Goal: Information Seeking & Learning: Learn about a topic

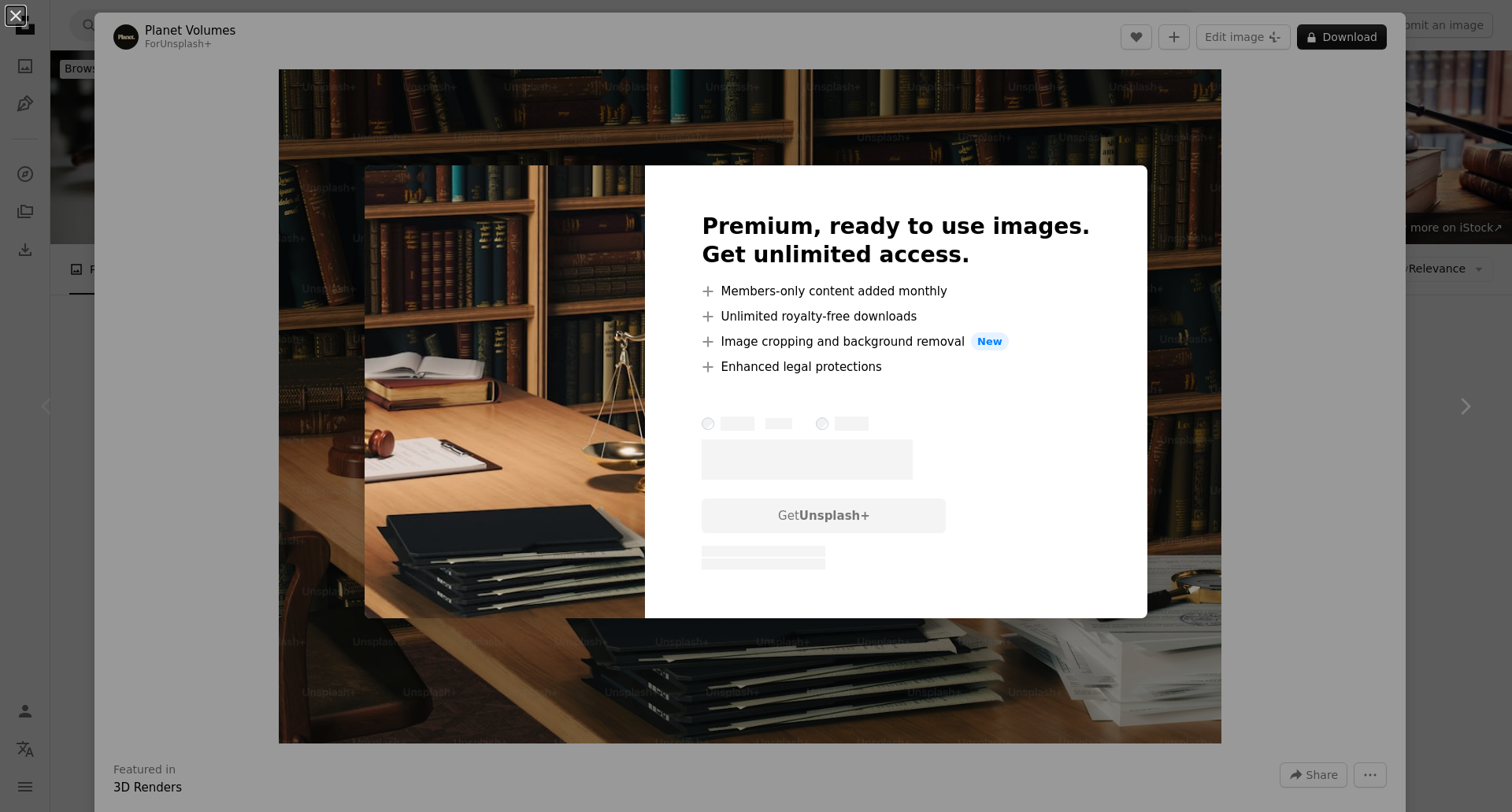
scroll to position [315, 0]
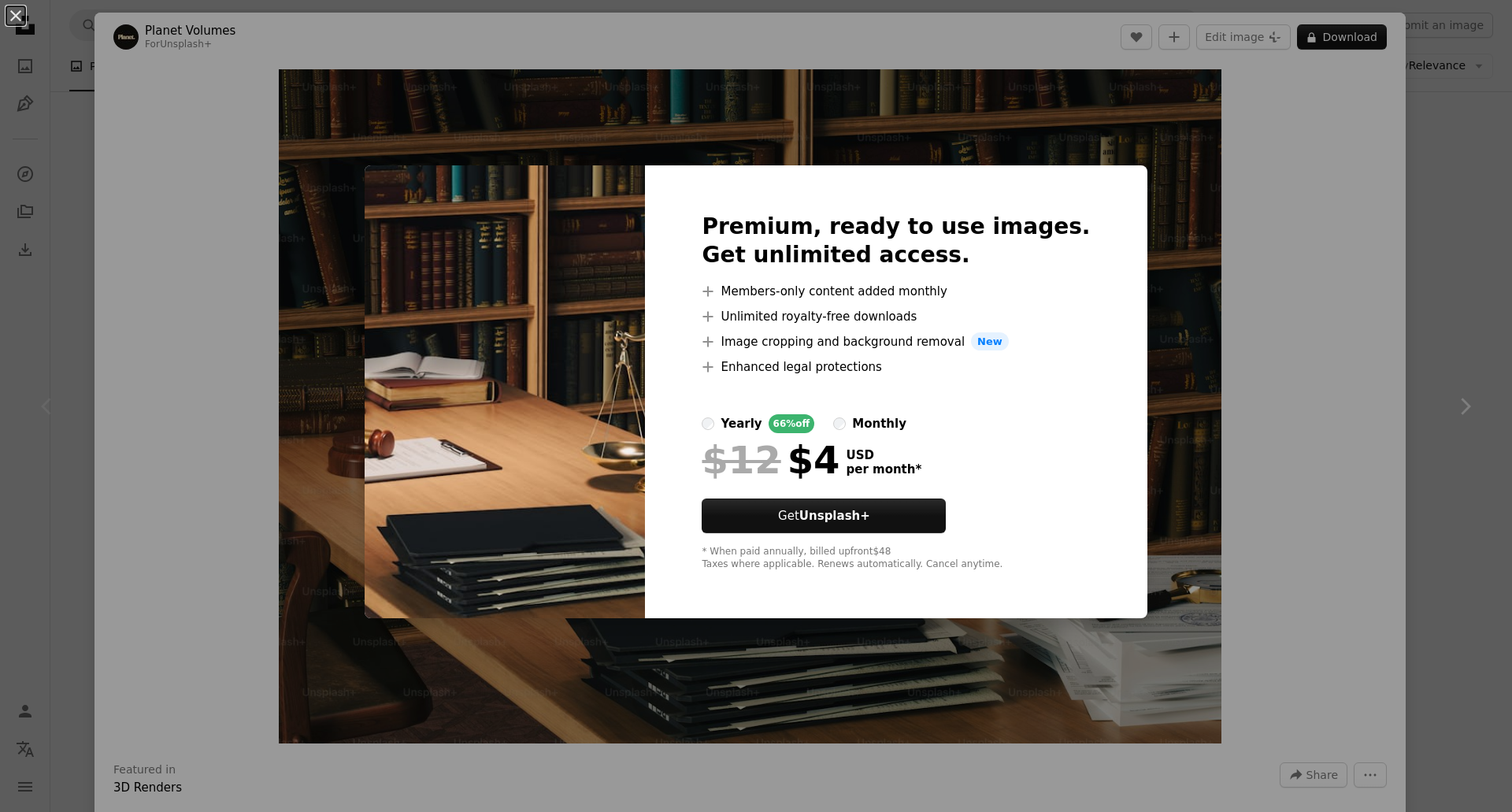
click at [1199, 199] on div "An X shape Premium, ready to use images. Get unlimited access. A plus sign Memb…" at bounding box center [756, 406] width 1512 height 812
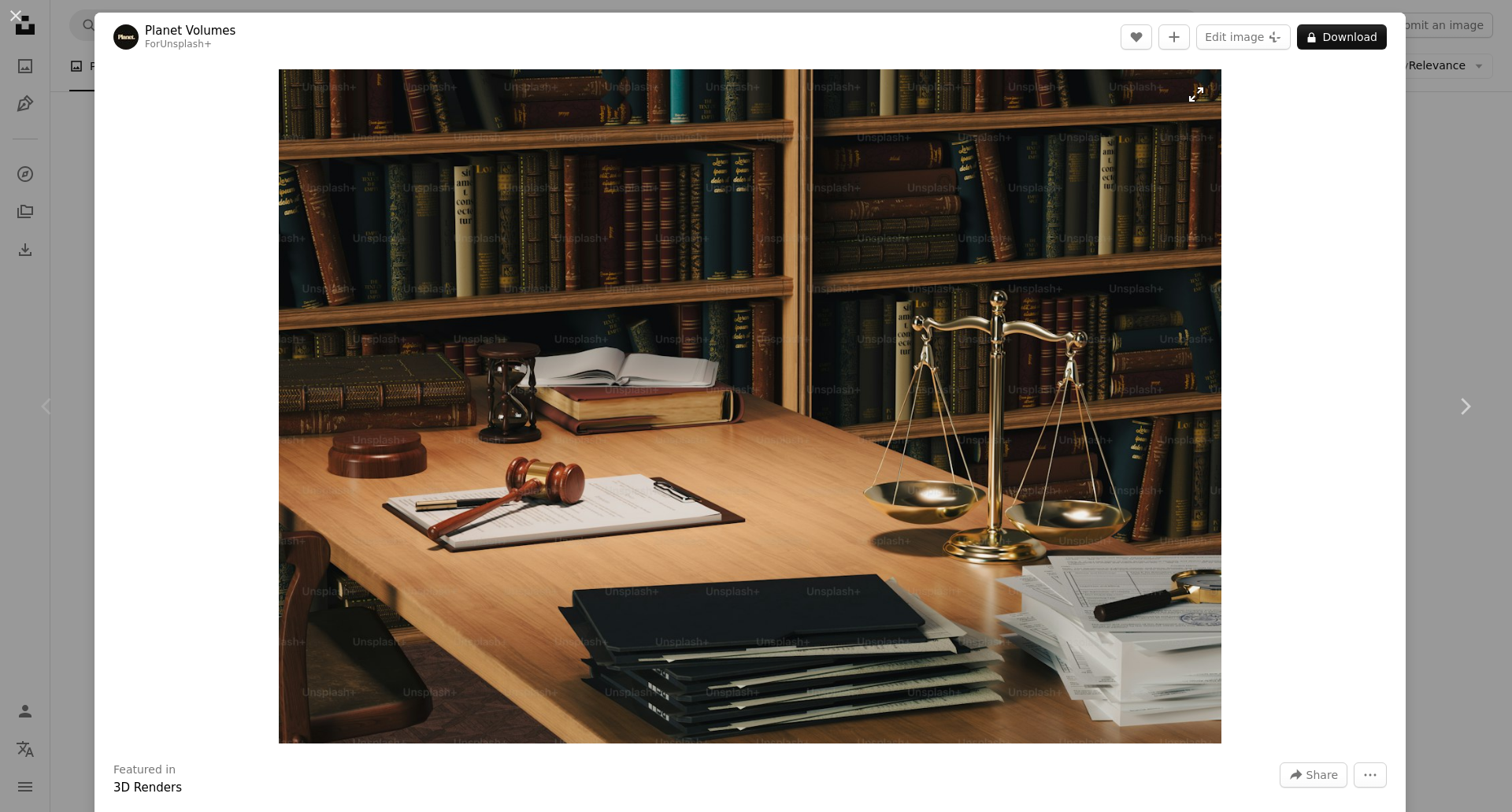
click at [1196, 103] on img "Zoom in on this image" at bounding box center [750, 406] width 943 height 674
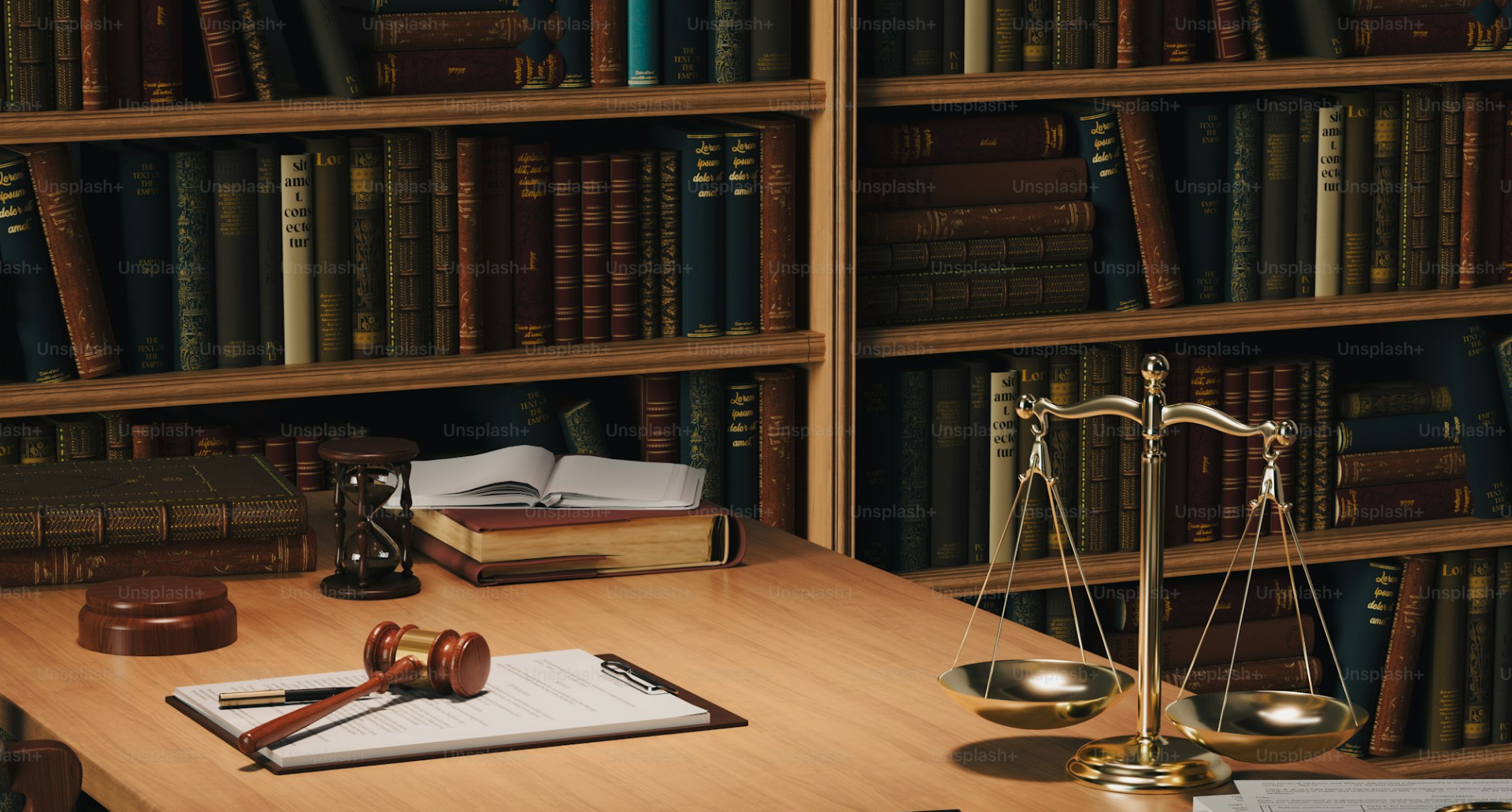
scroll to position [126, 0]
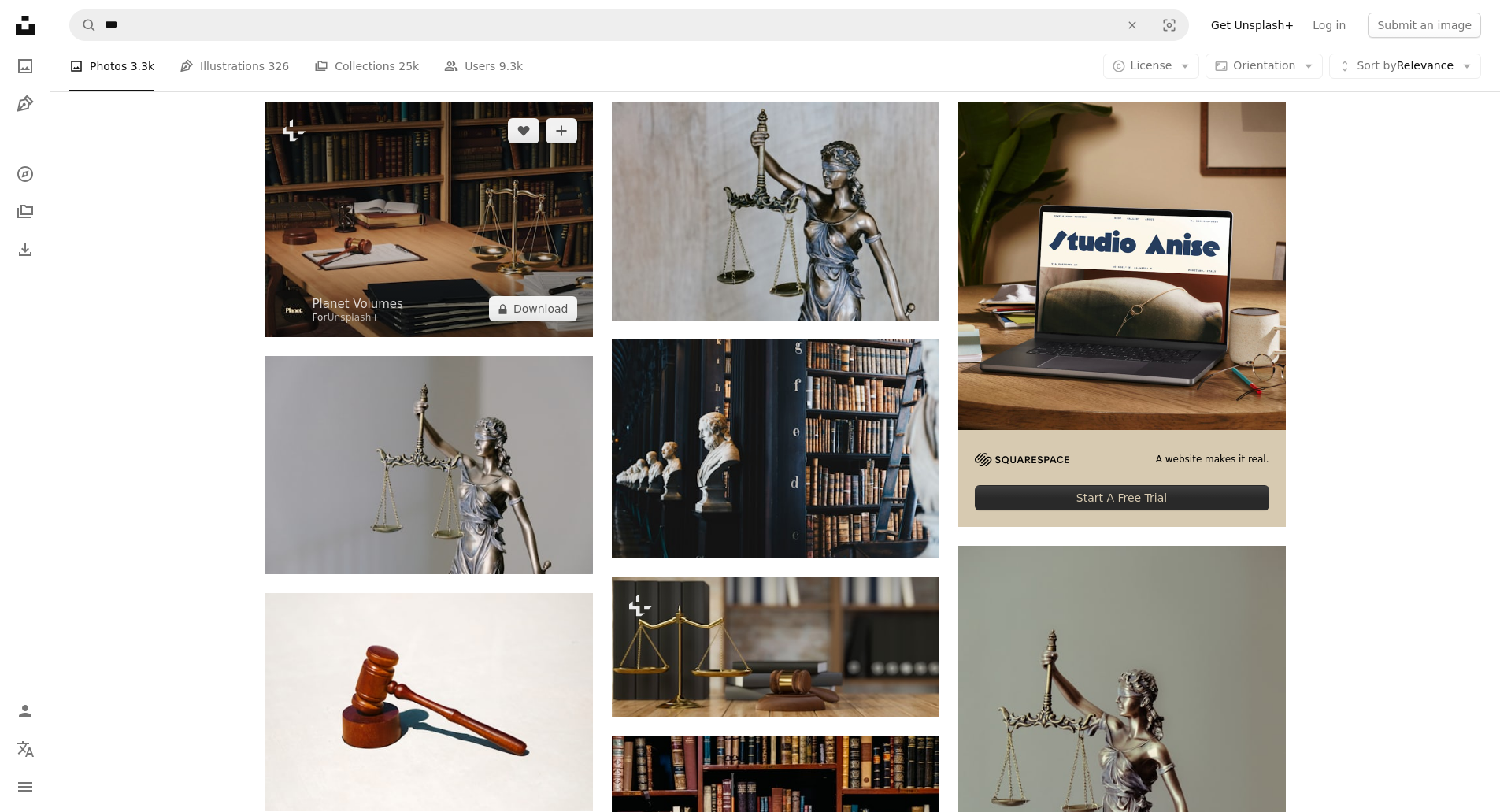
click at [523, 268] on img at bounding box center [429, 220] width 328 height 235
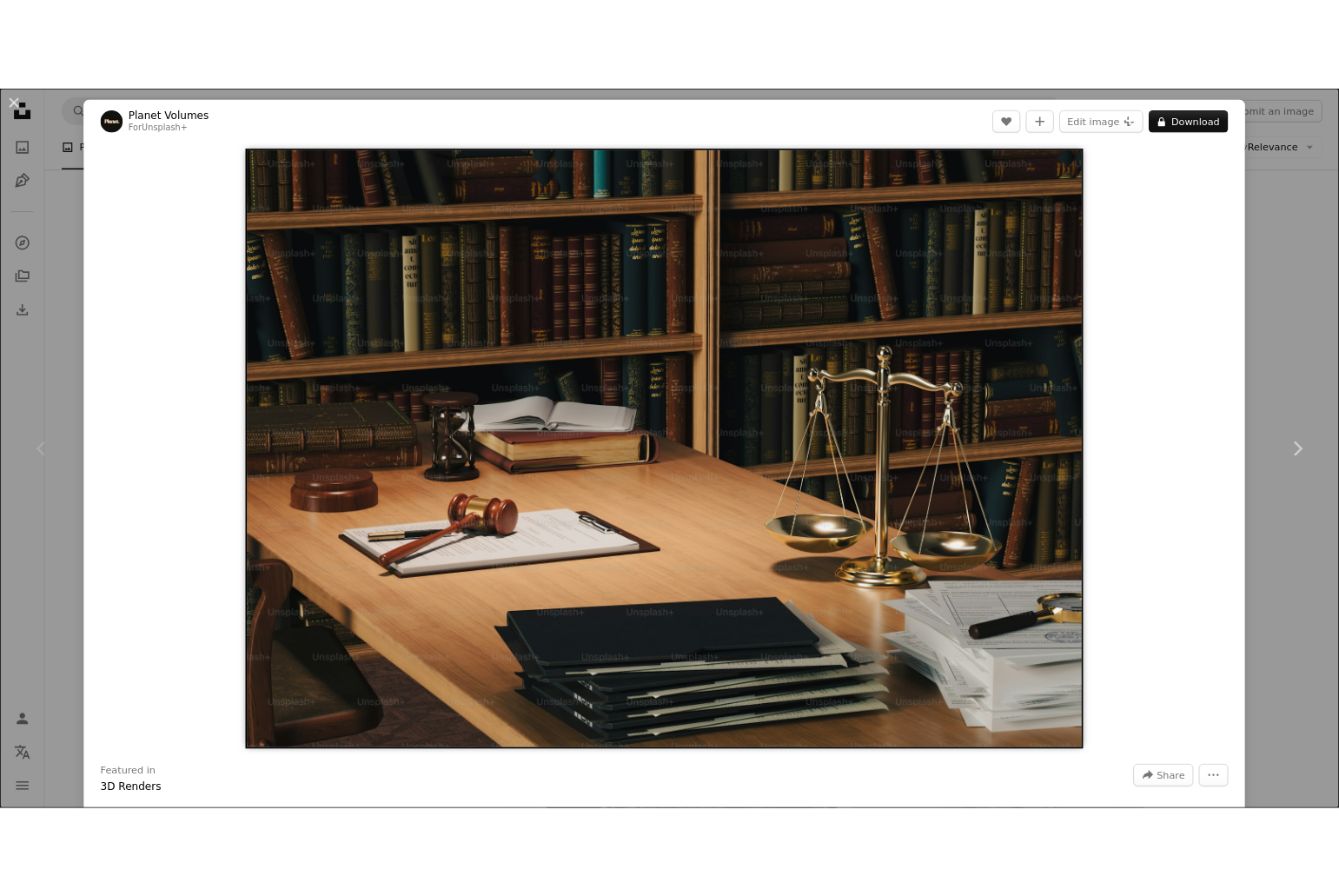
scroll to position [321, 0]
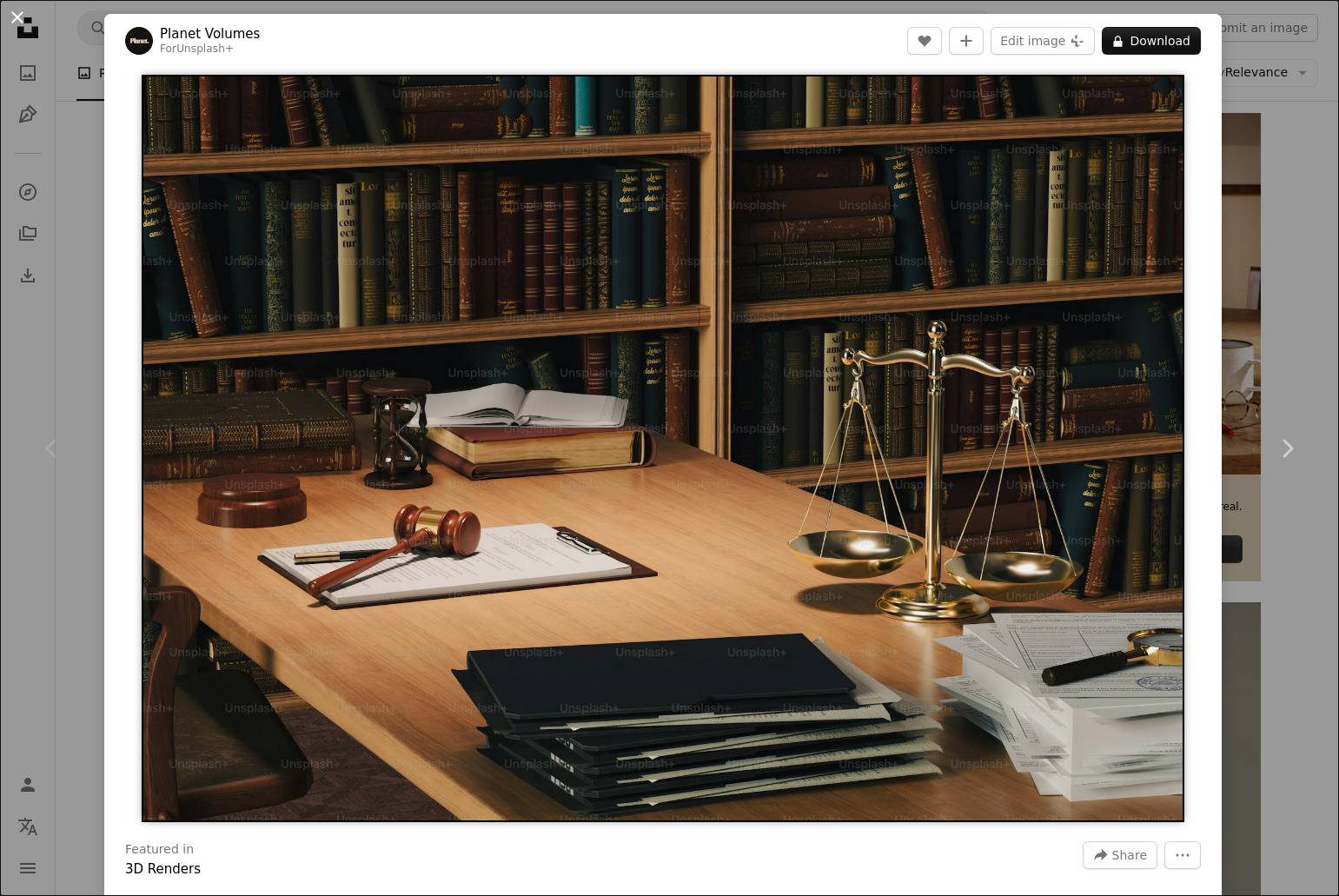
click at [20, 19] on button "An X shape" at bounding box center [17, 17] width 21 height 21
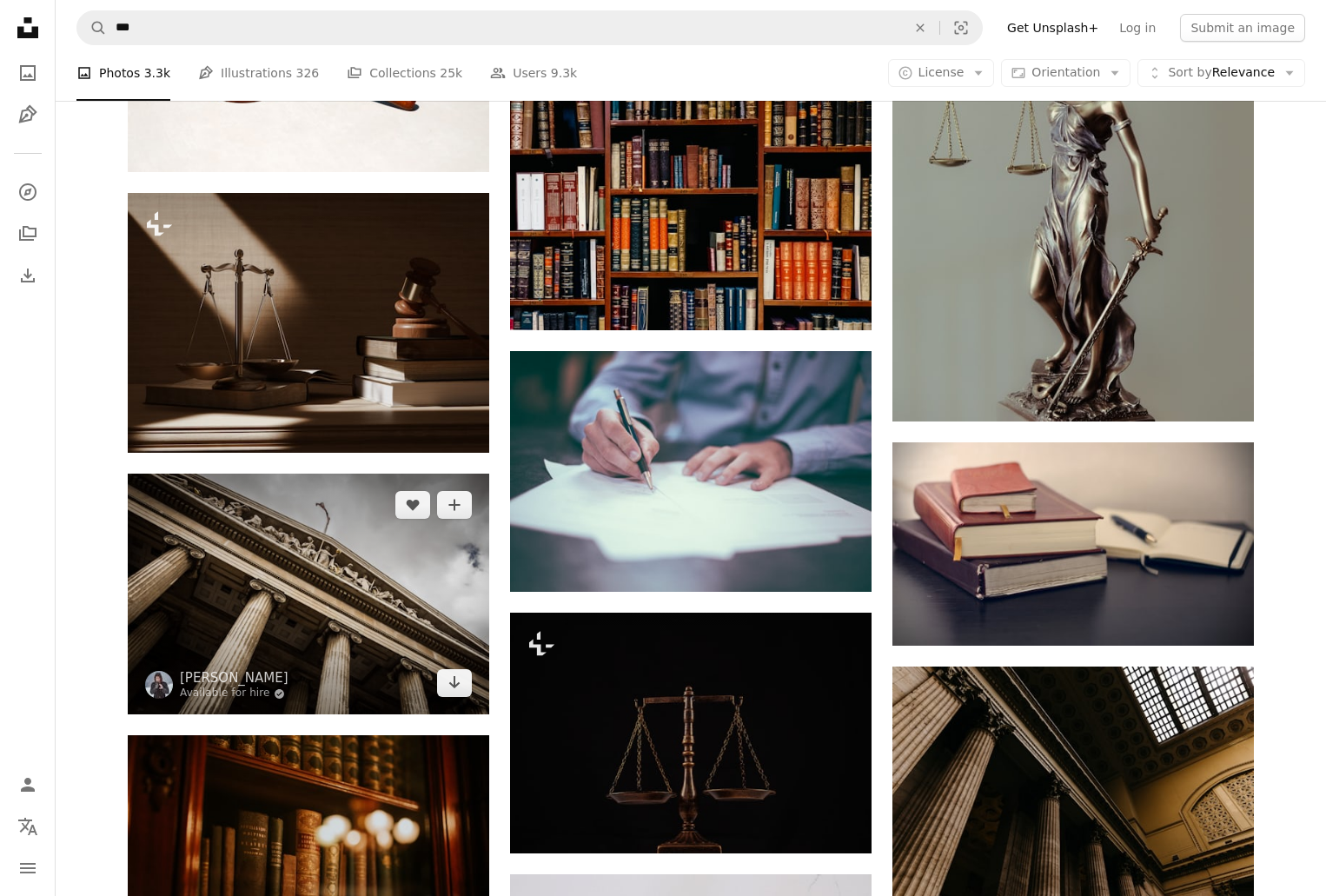
scroll to position [1043, 0]
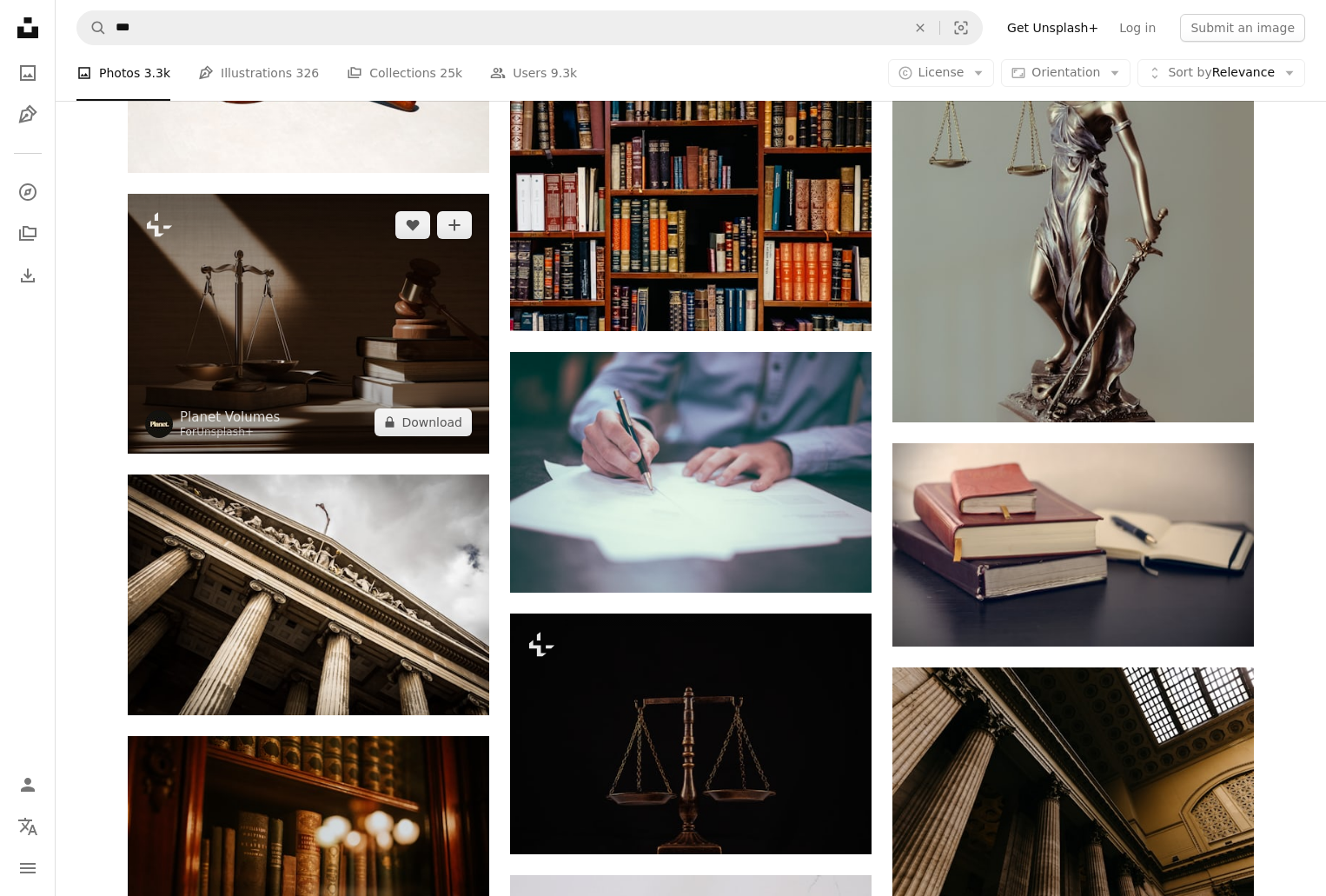
click at [362, 300] on img at bounding box center [308, 323] width 362 height 260
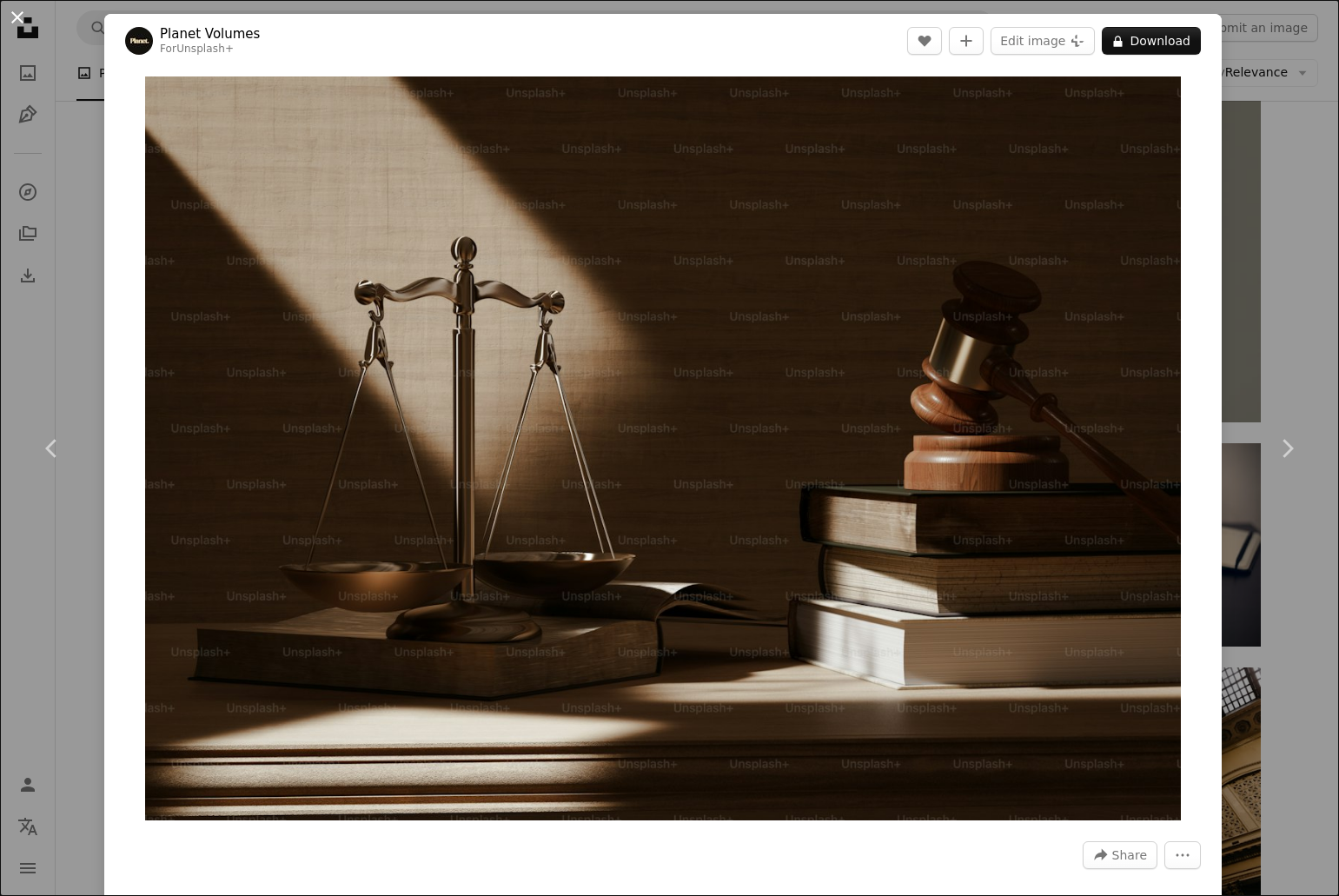
click at [24, 21] on button "An X shape" at bounding box center [17, 17] width 21 height 21
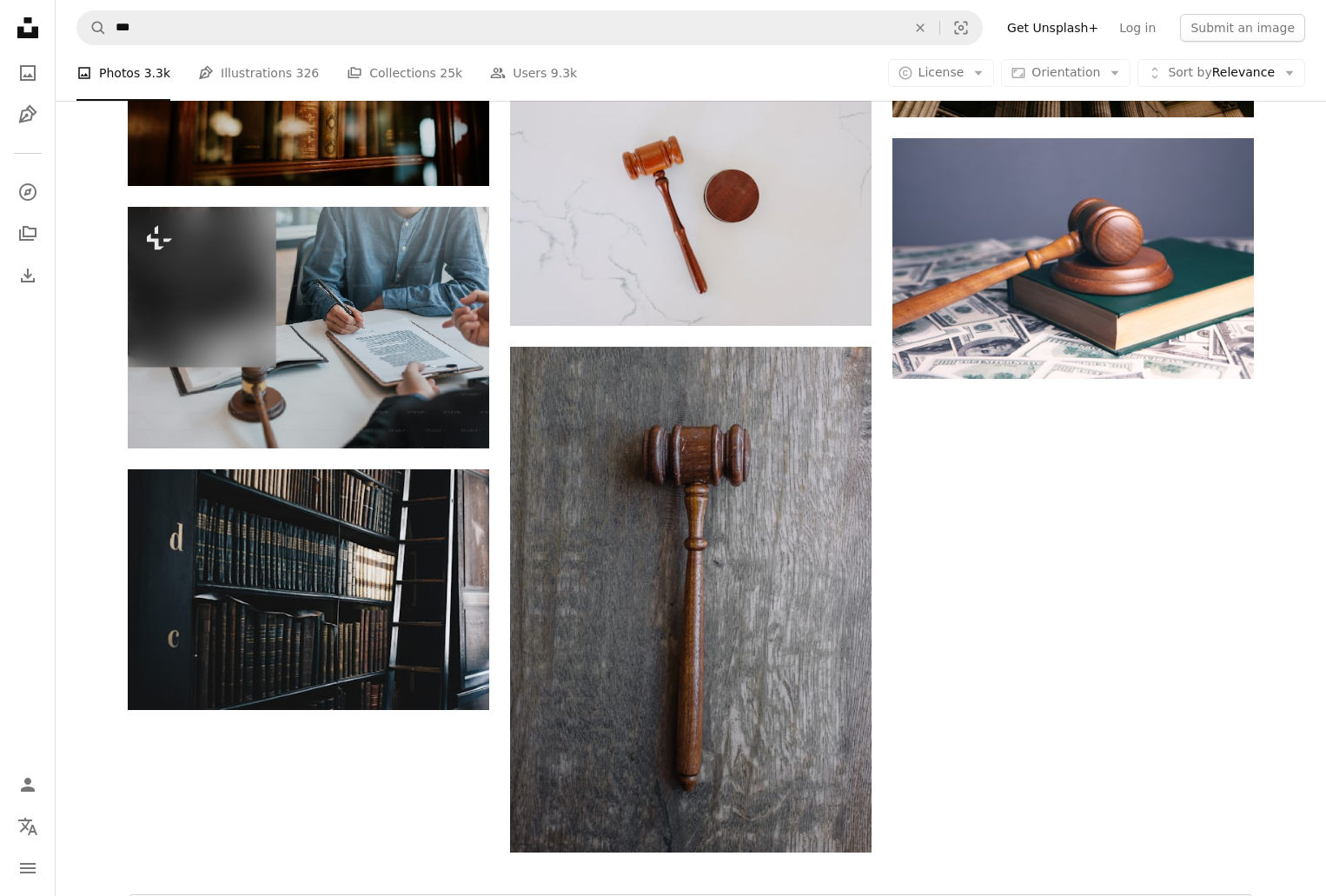
scroll to position [1999, 0]
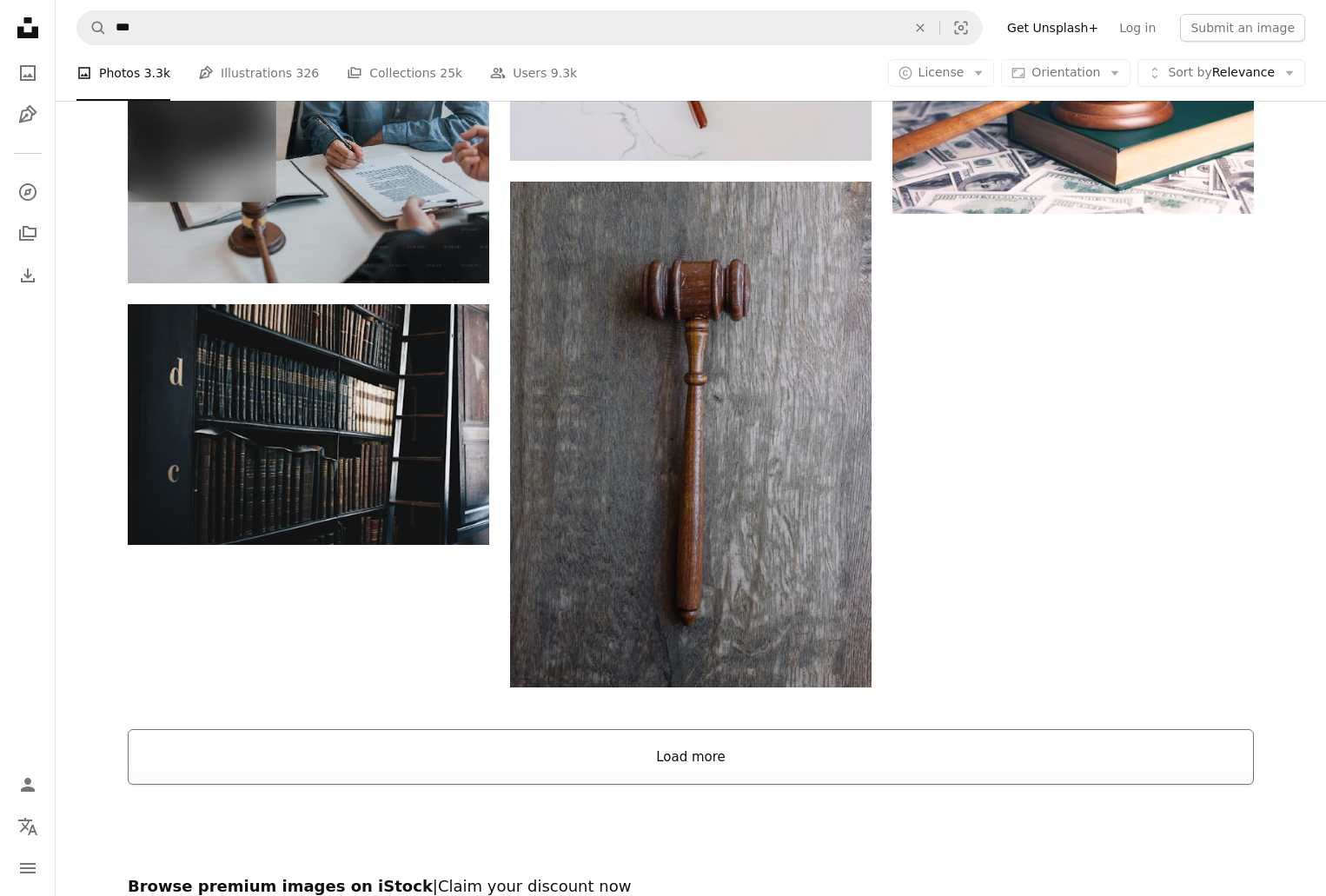
click at [609, 766] on button "Load more" at bounding box center [691, 756] width 1127 height 55
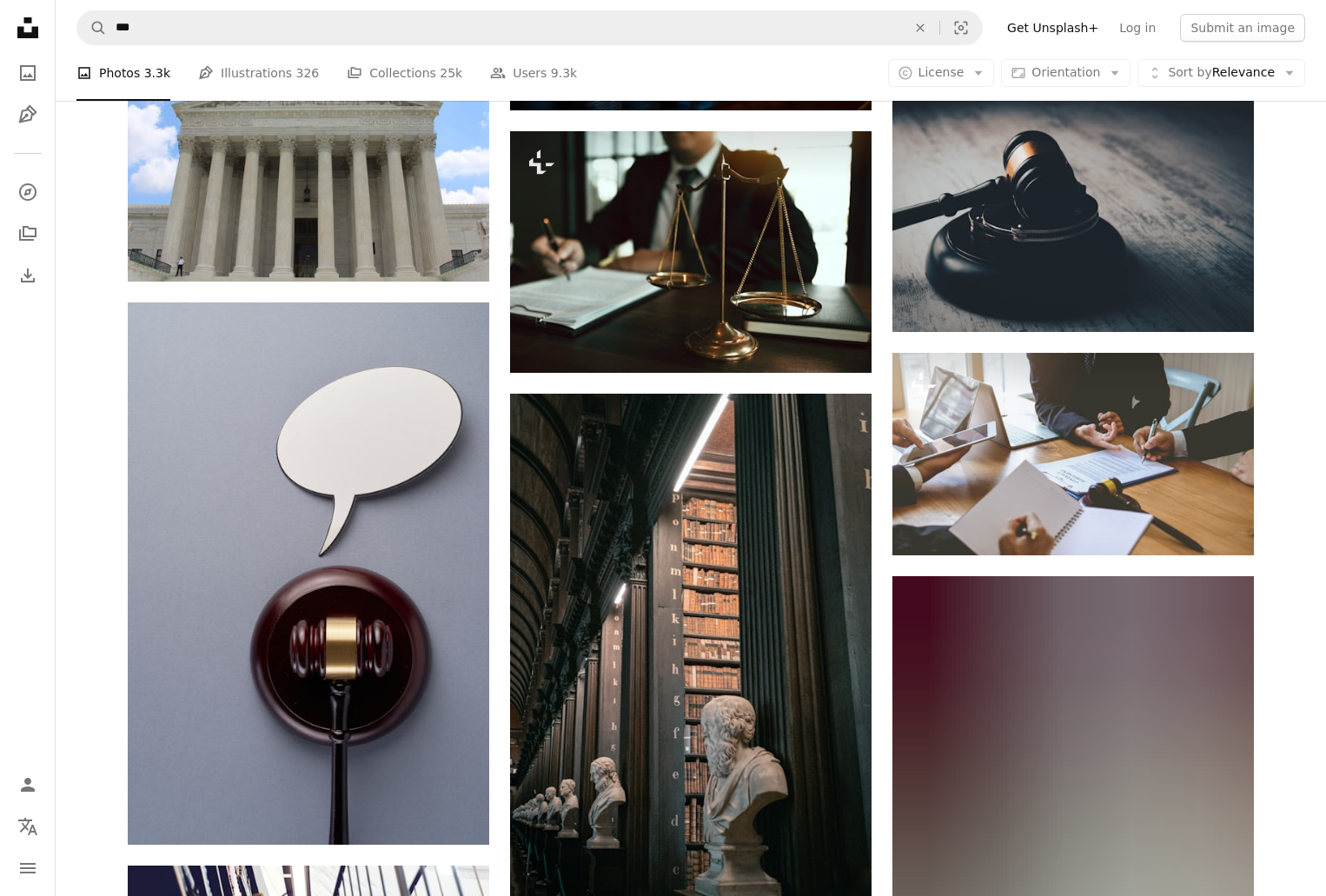
scroll to position [9122, 0]
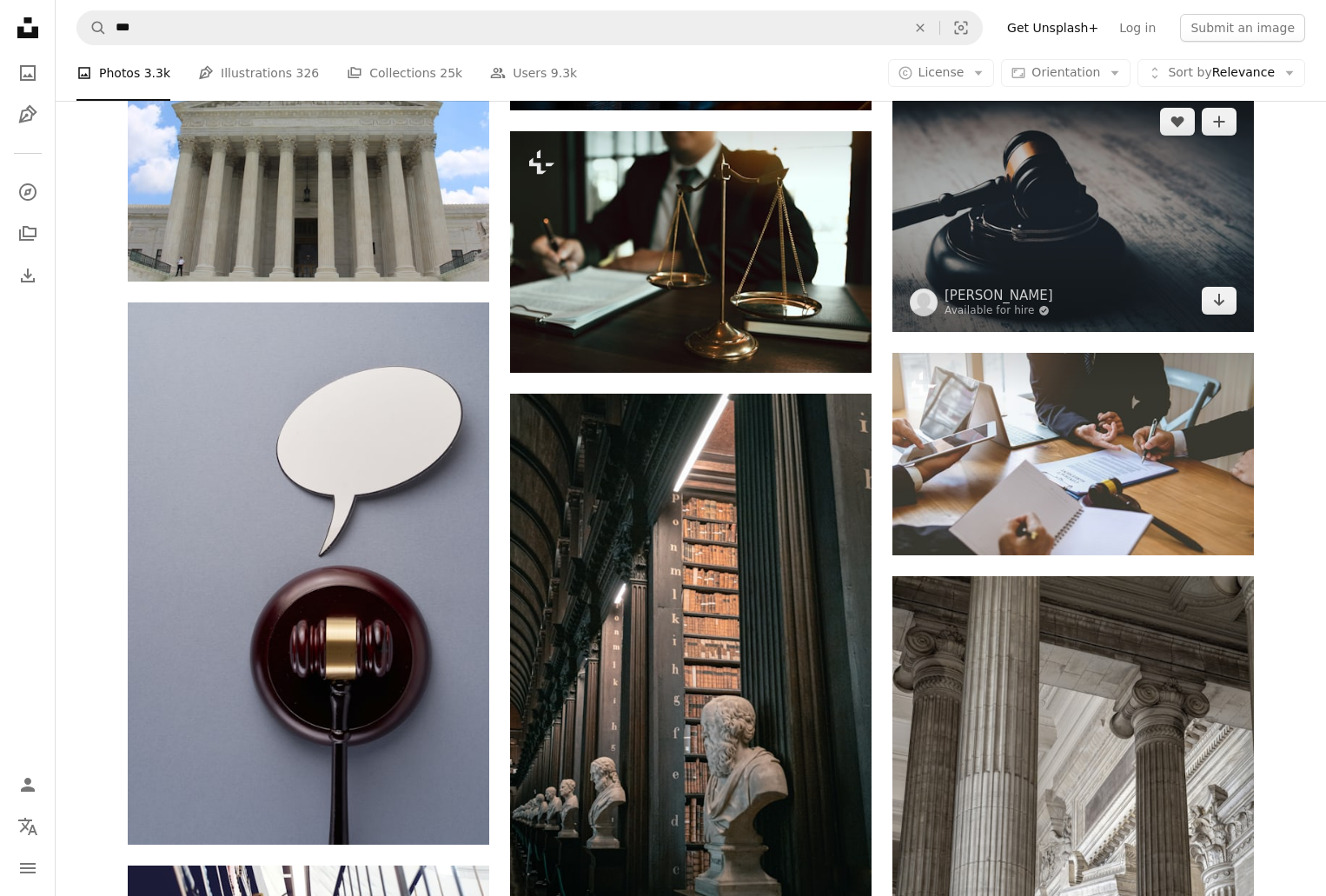
drag, startPoint x: 1039, startPoint y: 132, endPoint x: 1049, endPoint y: 147, distance: 18.0
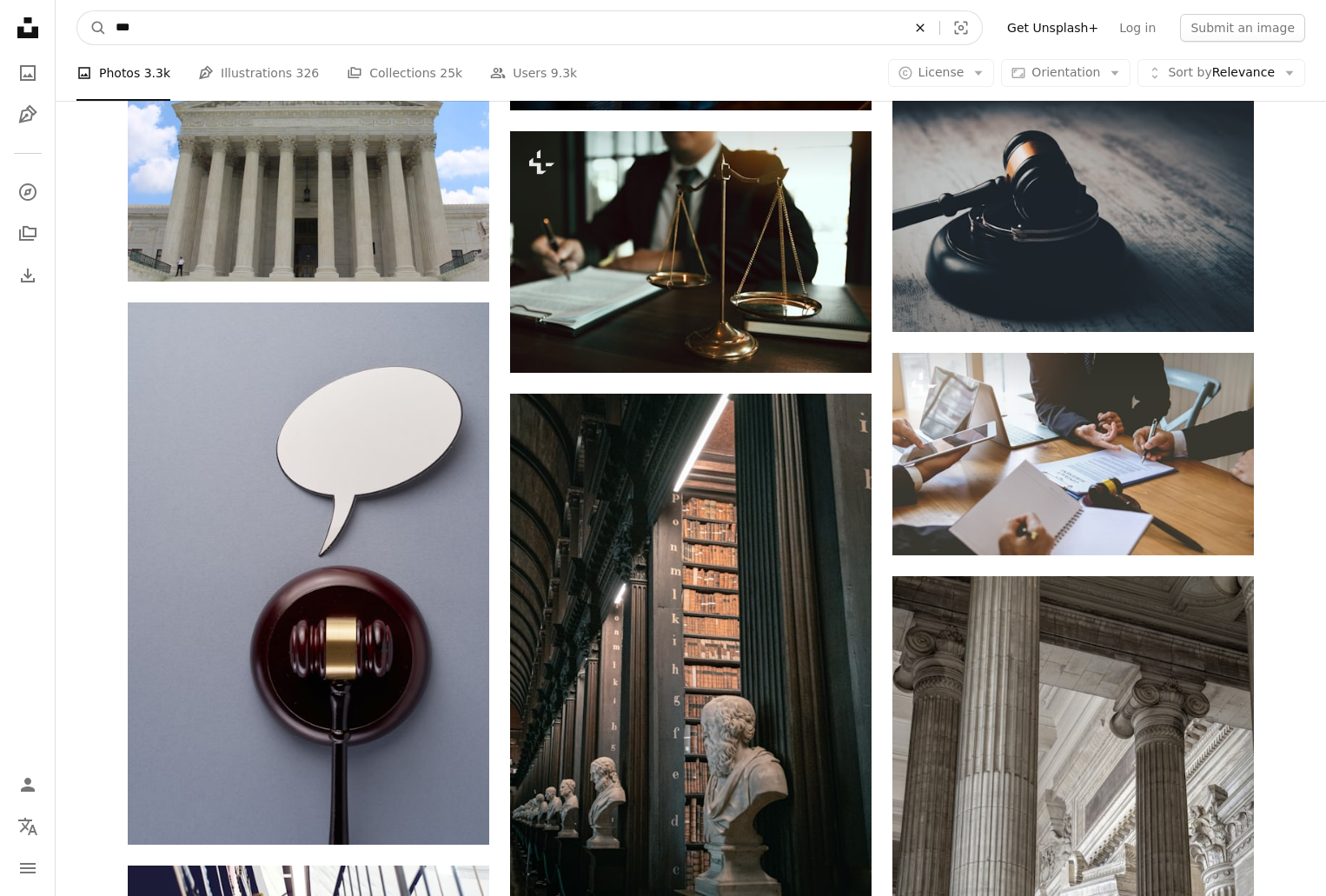
click at [936, 28] on icon "An X shape" at bounding box center [920, 27] width 38 height 14
type input "**"
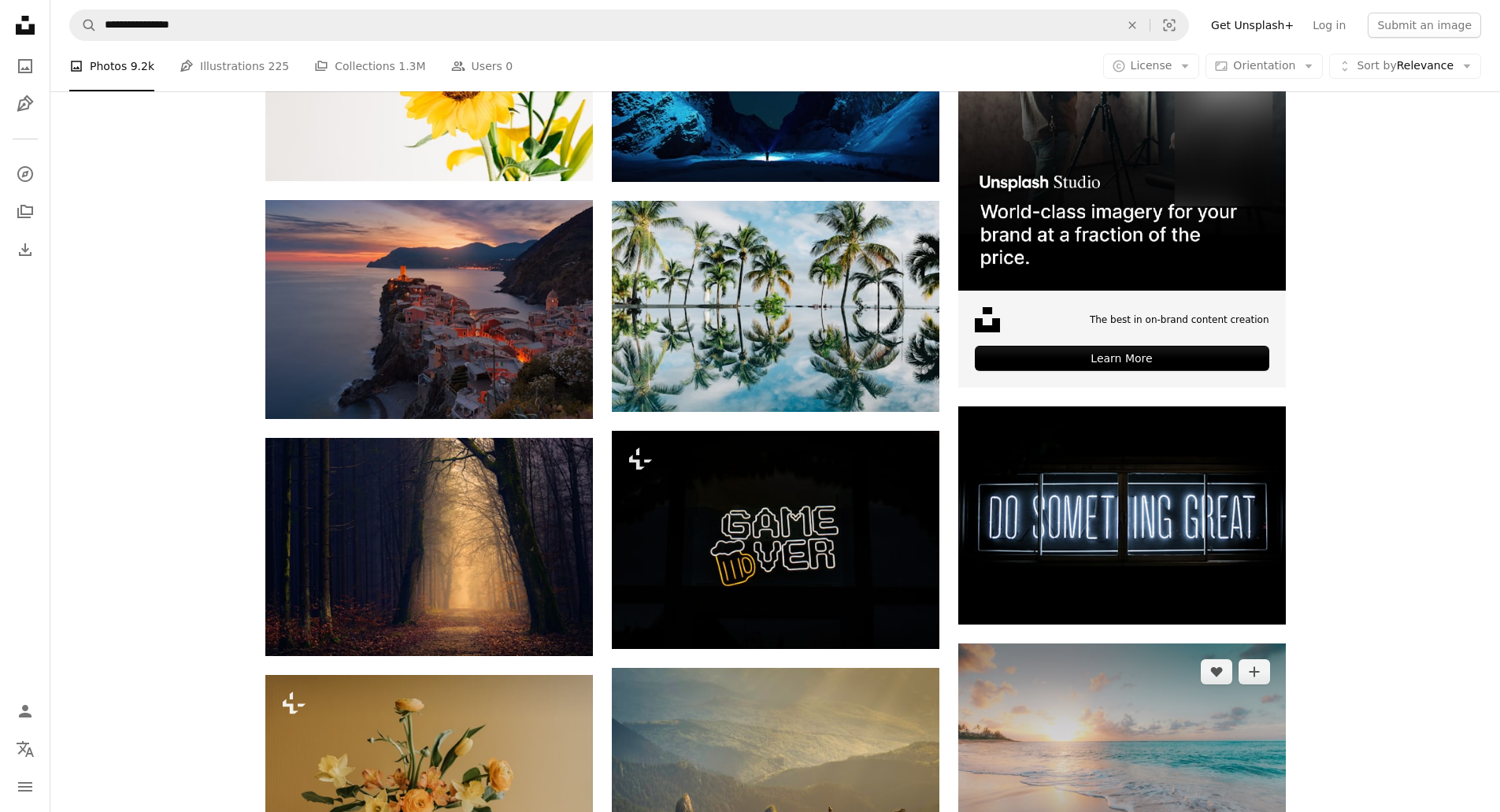
scroll to position [630, 0]
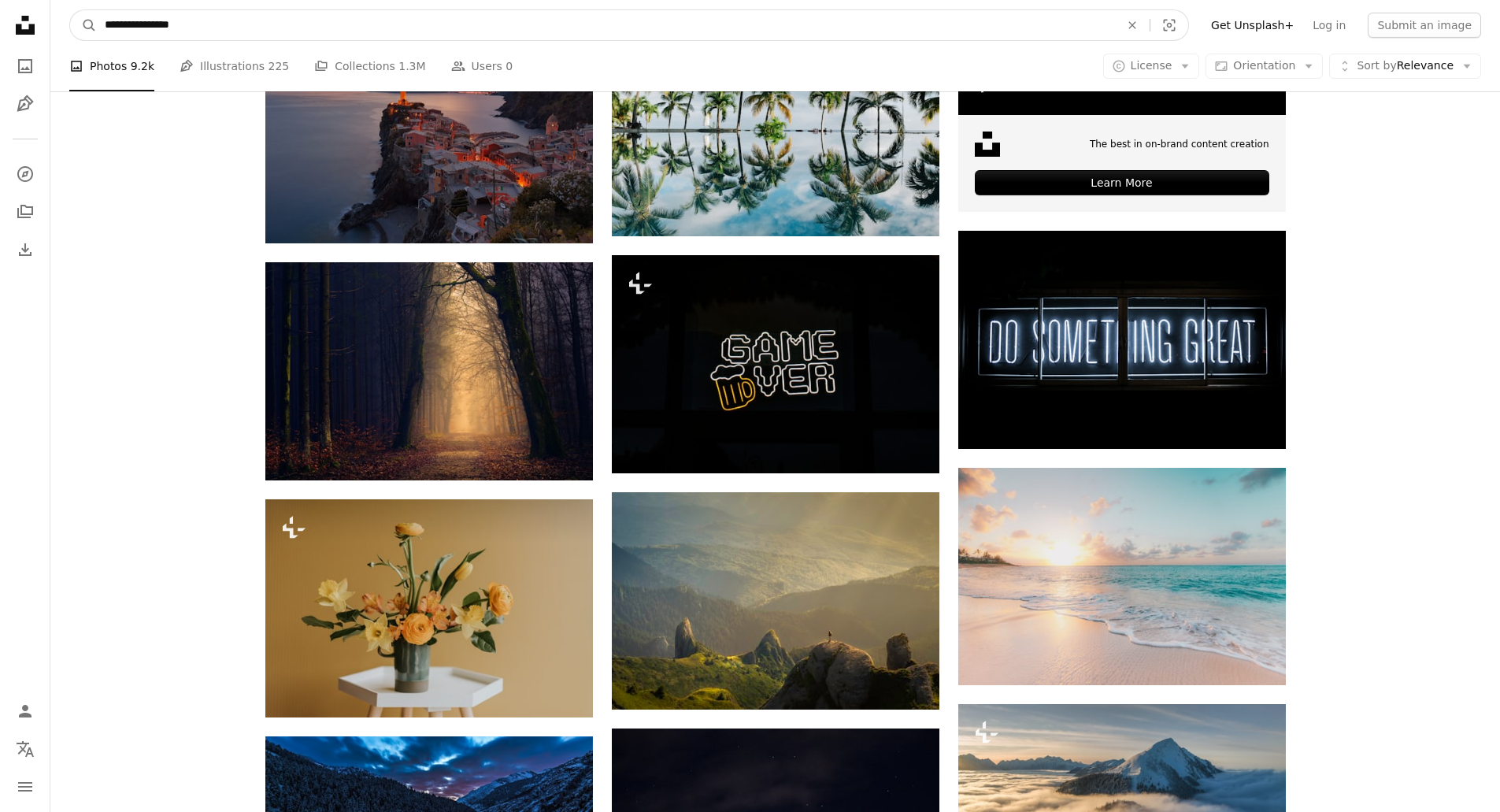
click at [1037, 22] on input "**********" at bounding box center [606, 25] width 1018 height 30
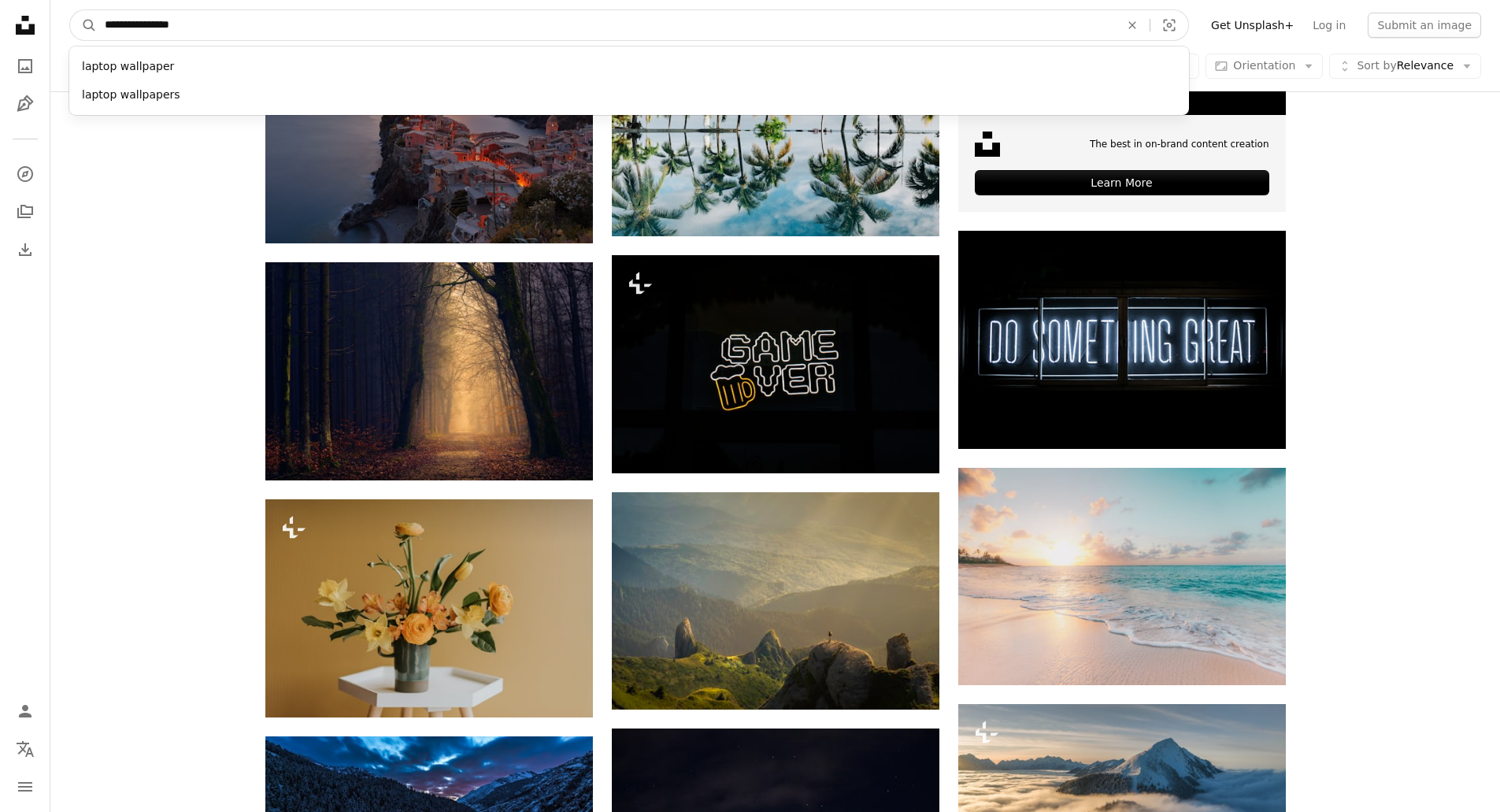
click at [1037, 22] on input "**********" at bounding box center [606, 25] width 1018 height 30
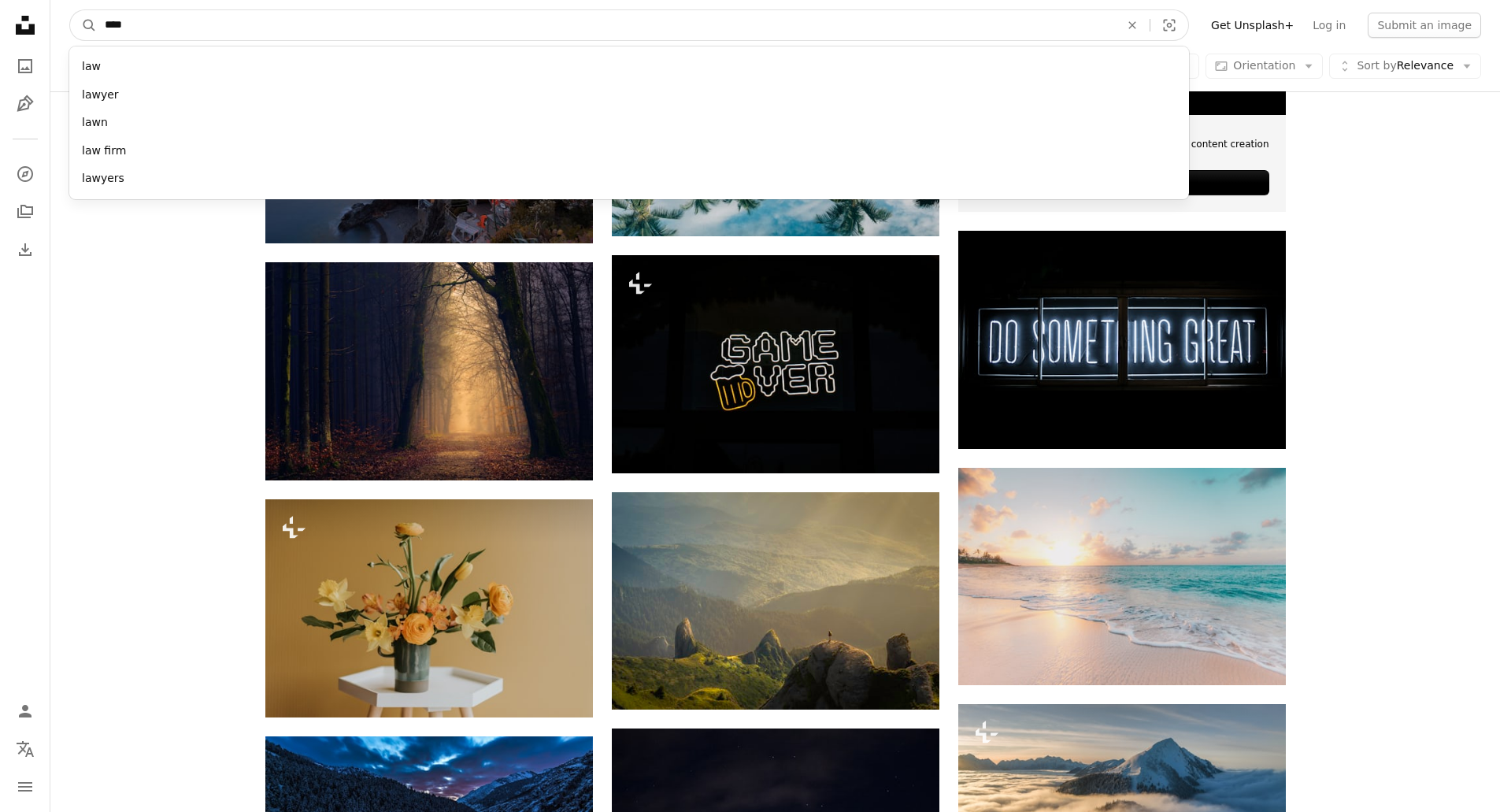
type input "***"
click at [70, 10] on button "A magnifying glass" at bounding box center [83, 25] width 27 height 30
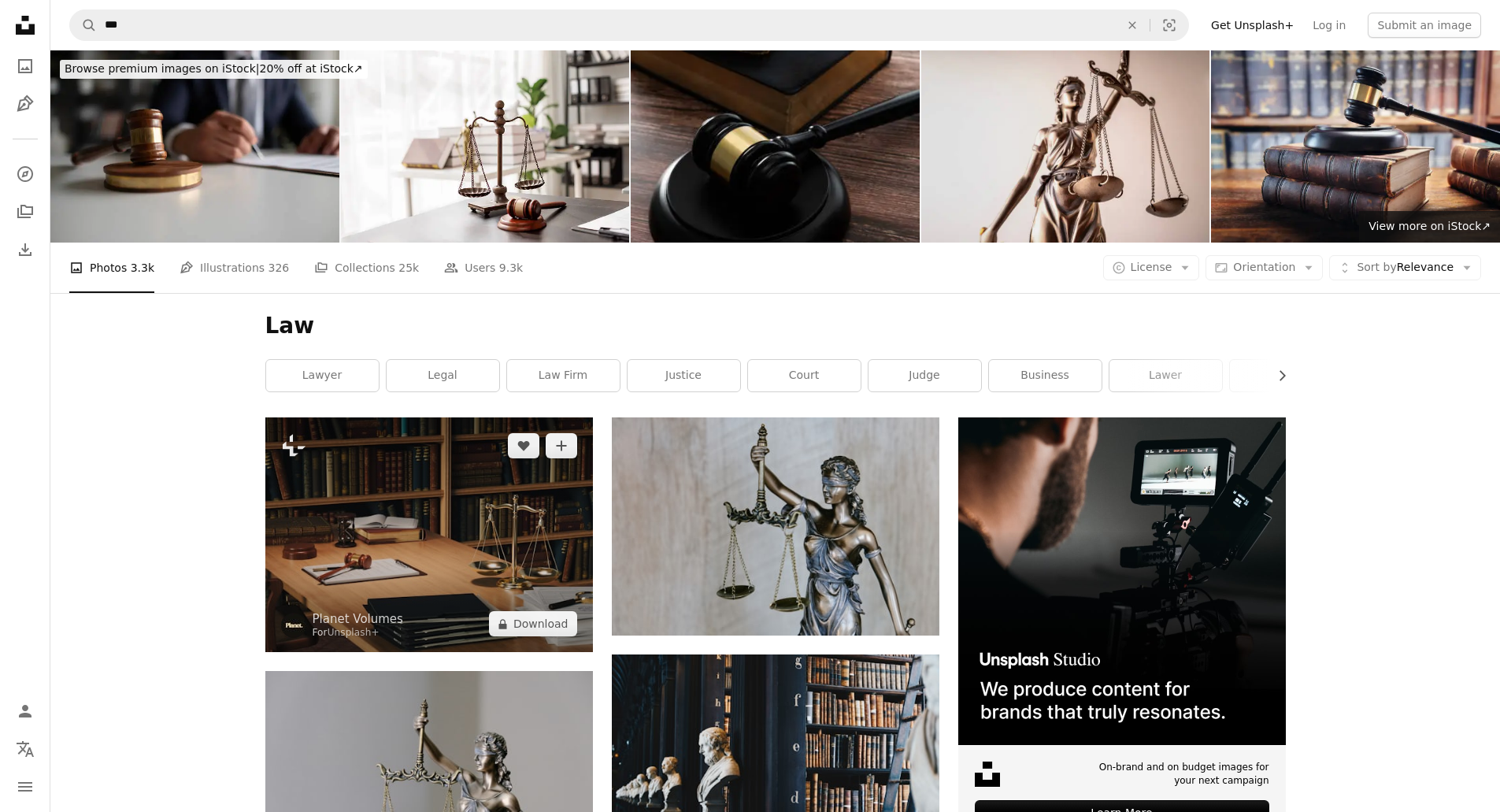
click at [497, 572] on img at bounding box center [429, 534] width 328 height 235
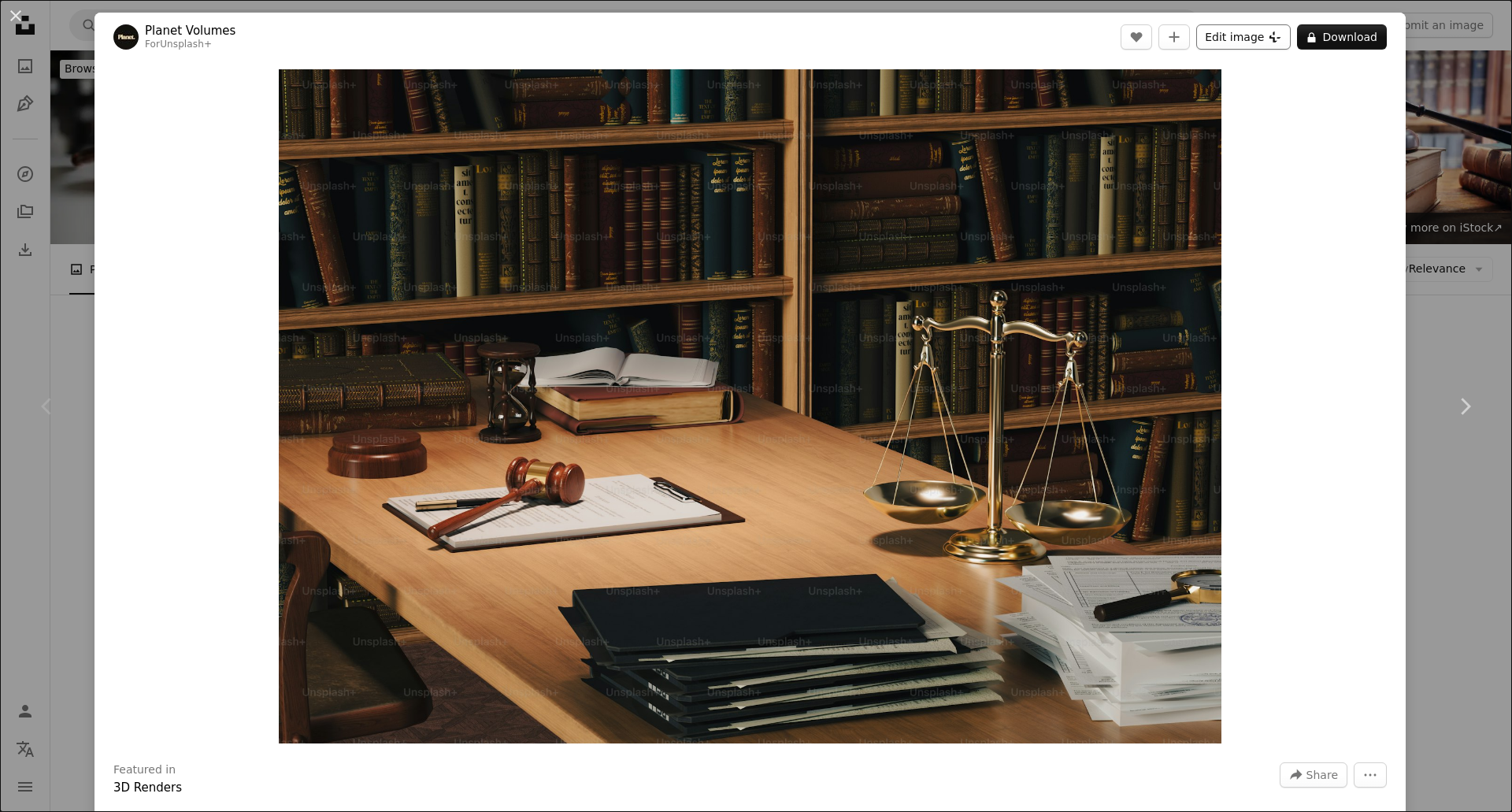
click at [1232, 44] on button "Edit image Plus sign for Unsplash+" at bounding box center [1243, 37] width 94 height 25
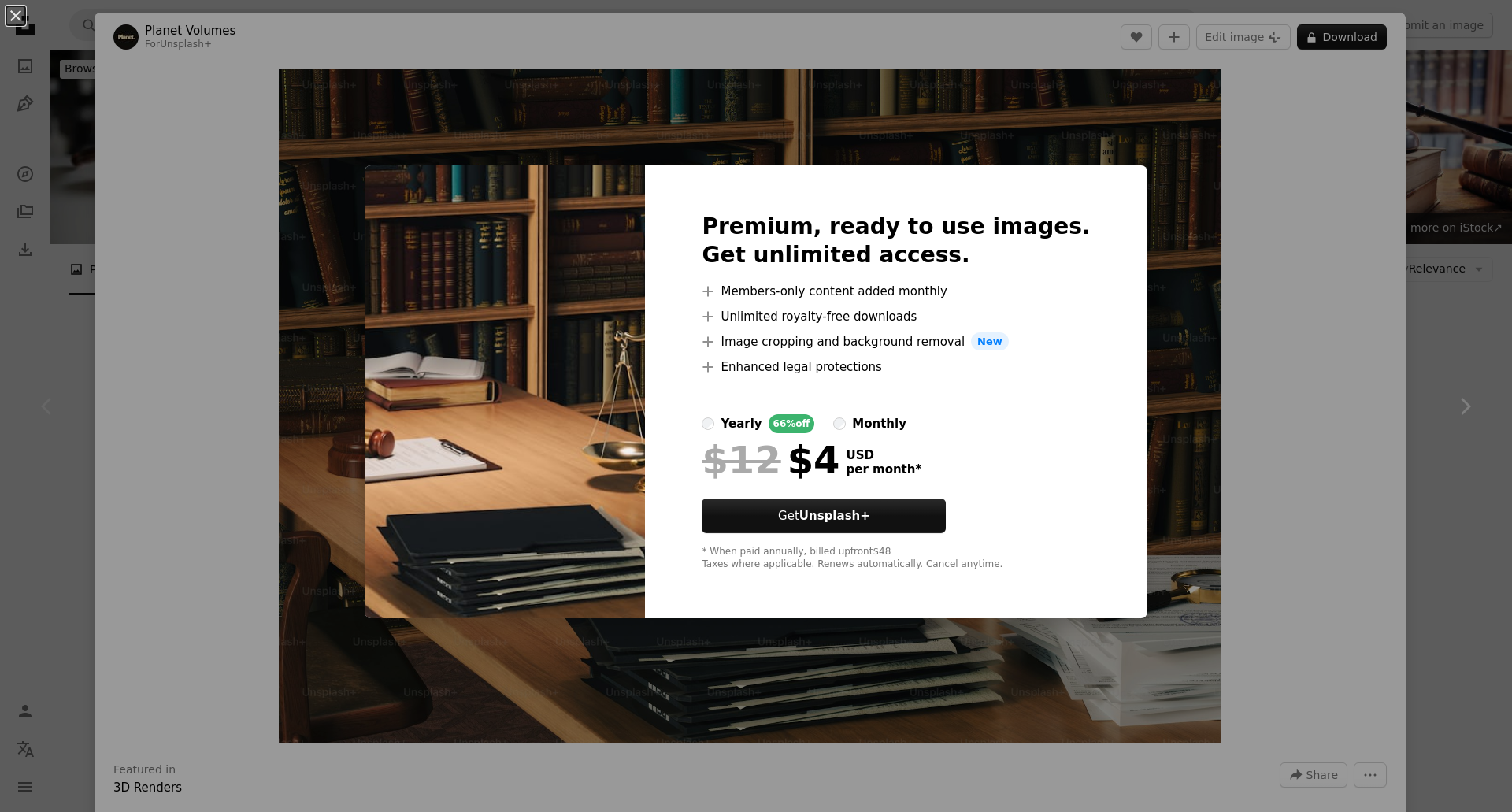
click at [274, 116] on div "An X shape Premium, ready to use images. Get unlimited access. A plus sign Memb…" at bounding box center [756, 406] width 1512 height 812
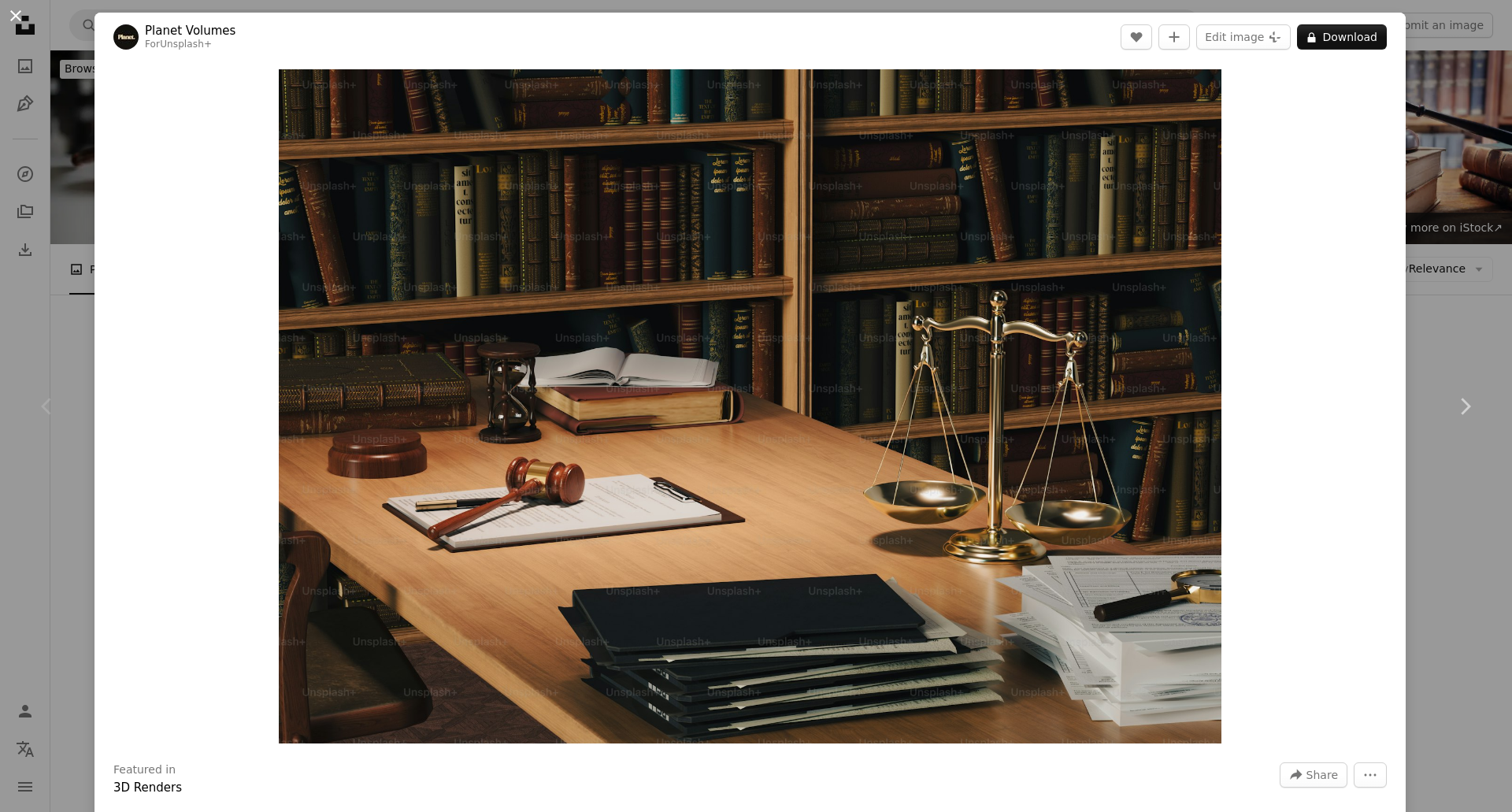
click at [11, 23] on button "An X shape" at bounding box center [16, 16] width 19 height 19
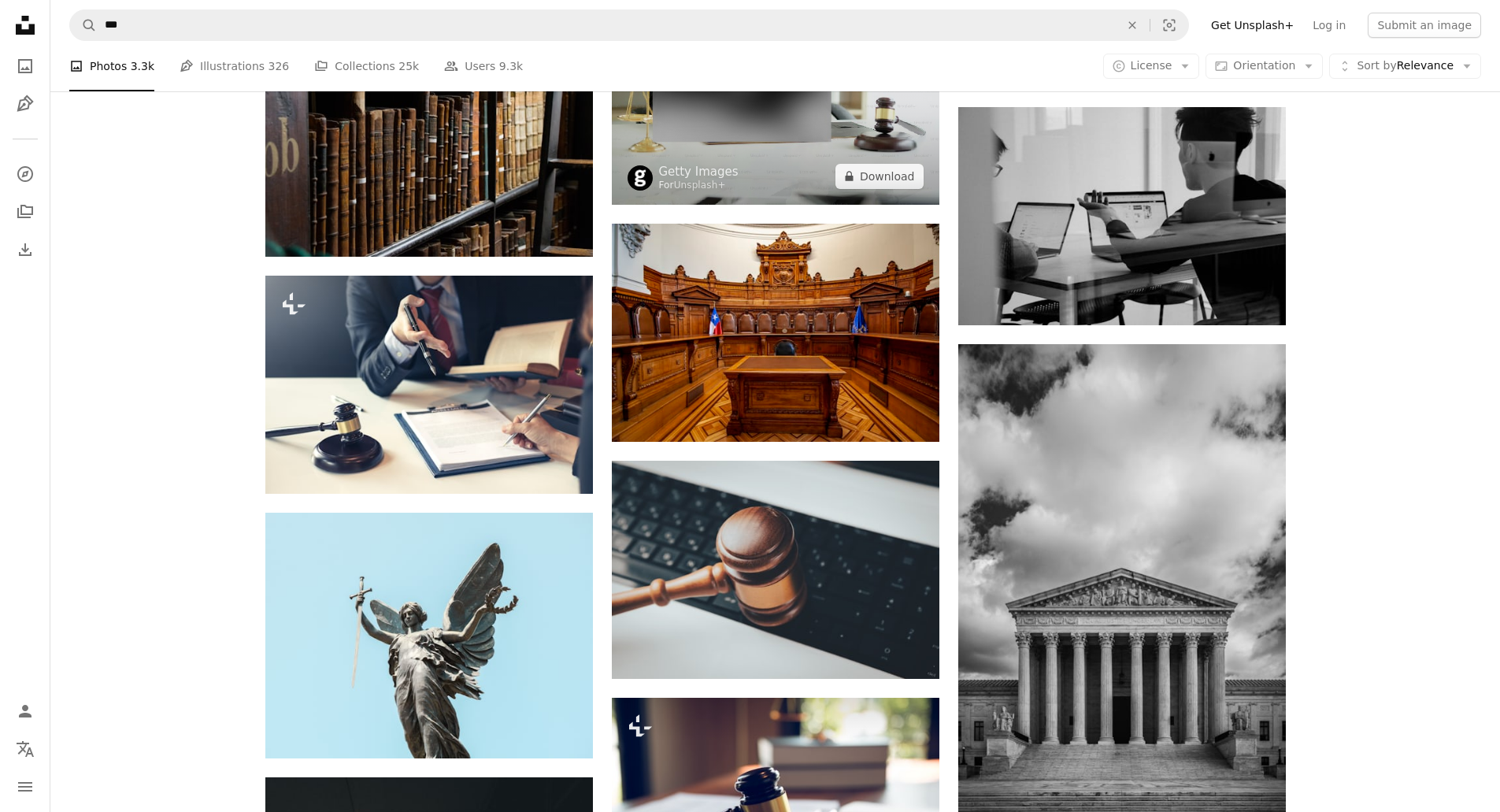
scroll to position [12125, 0]
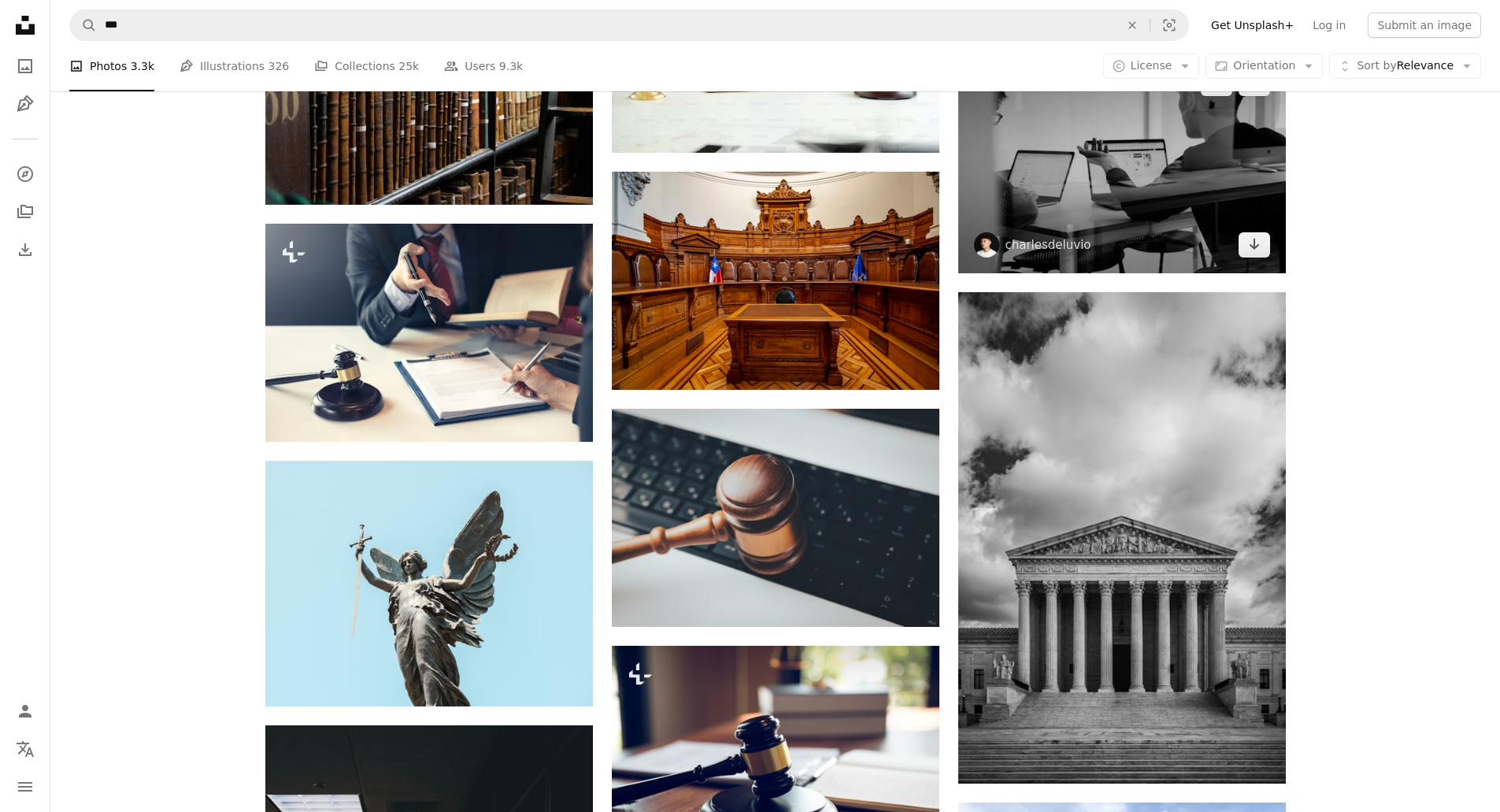
click at [1236, 184] on img at bounding box center [1122, 164] width 328 height 218
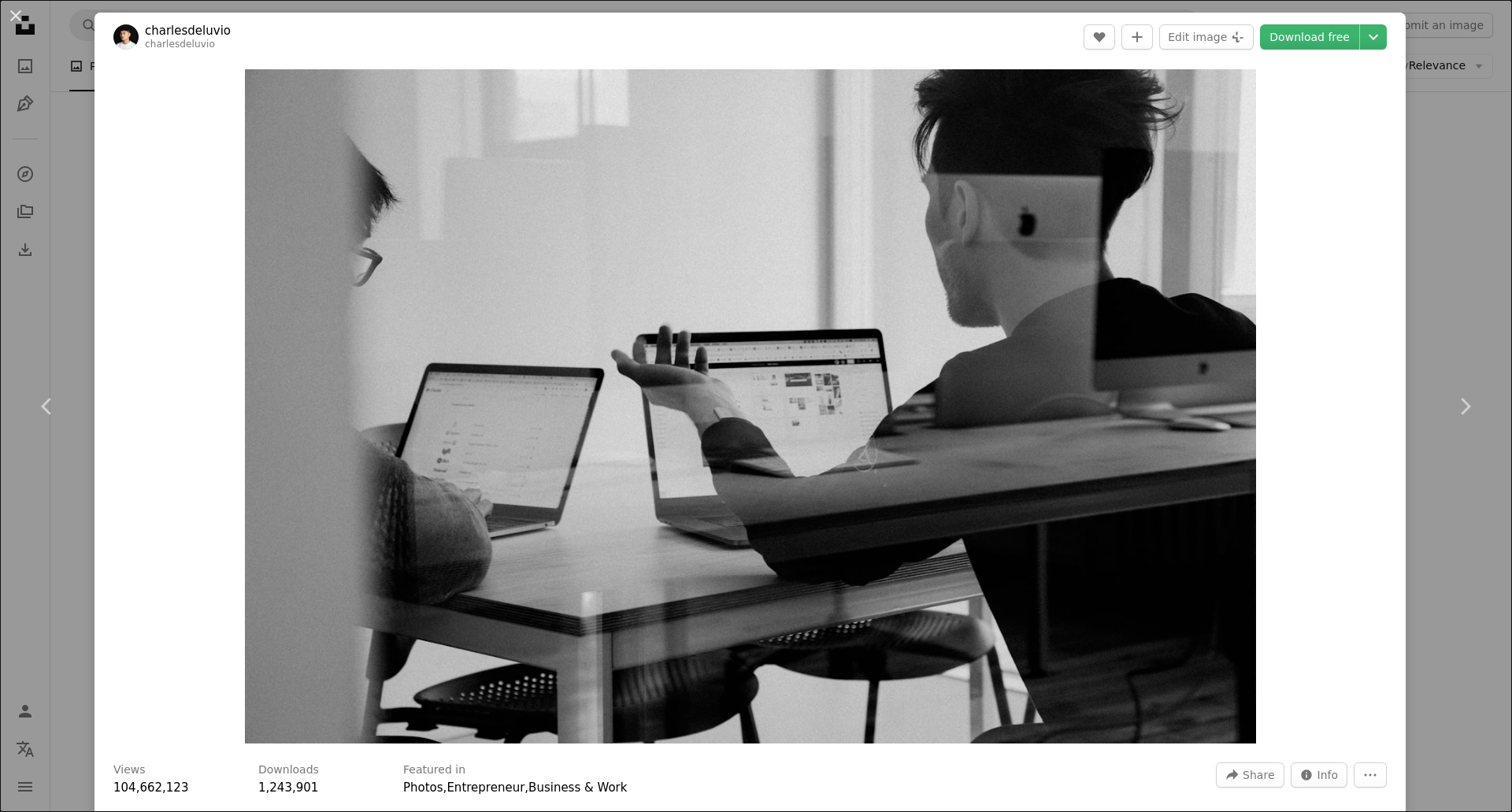
click at [1464, 85] on div "An X shape Chevron left Chevron right charlesdeluvio charlesdeluvio A heart A p…" at bounding box center [756, 406] width 1512 height 812
